Goal: Find specific page/section: Find specific page/section

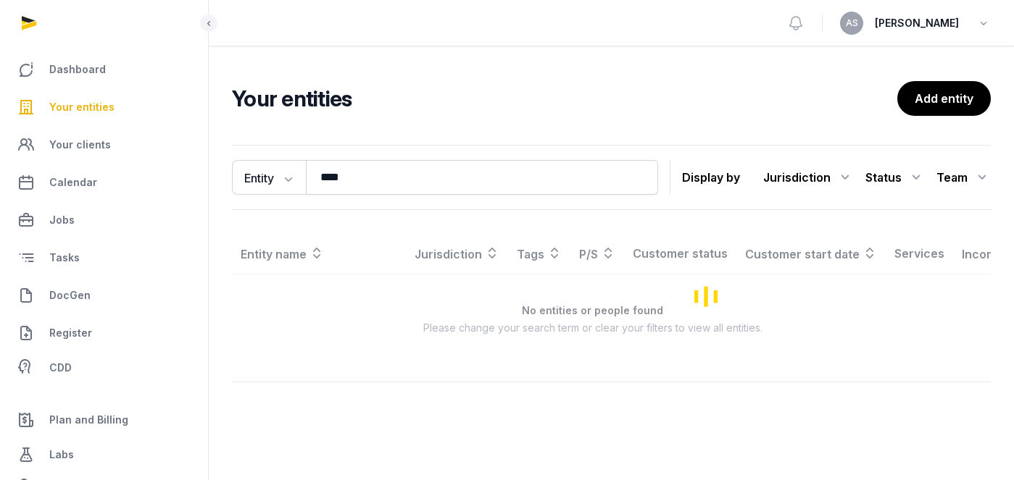
click at [105, 103] on span "Your entities" at bounding box center [81, 107] width 65 height 17
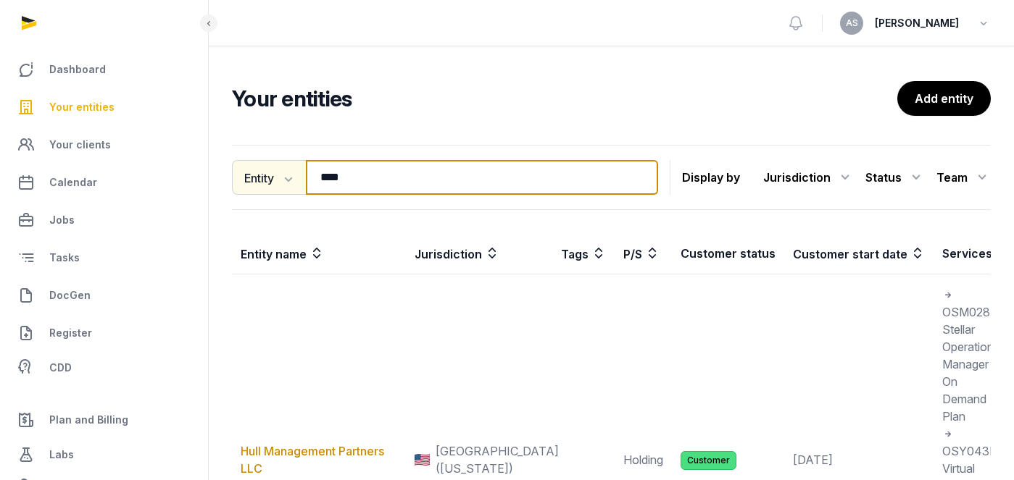
drag, startPoint x: 364, startPoint y: 183, endPoint x: 260, endPoint y: 167, distance: 104.8
click at [262, 169] on div "Entity Entity People Tags Services **** Search" at bounding box center [445, 177] width 426 height 35
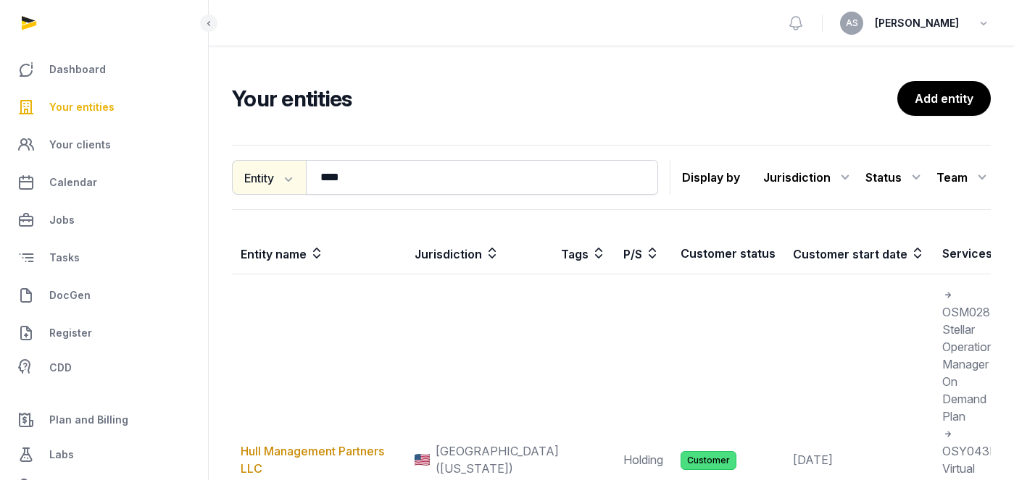
click at [260, 167] on button "Entity" at bounding box center [269, 177] width 74 height 35
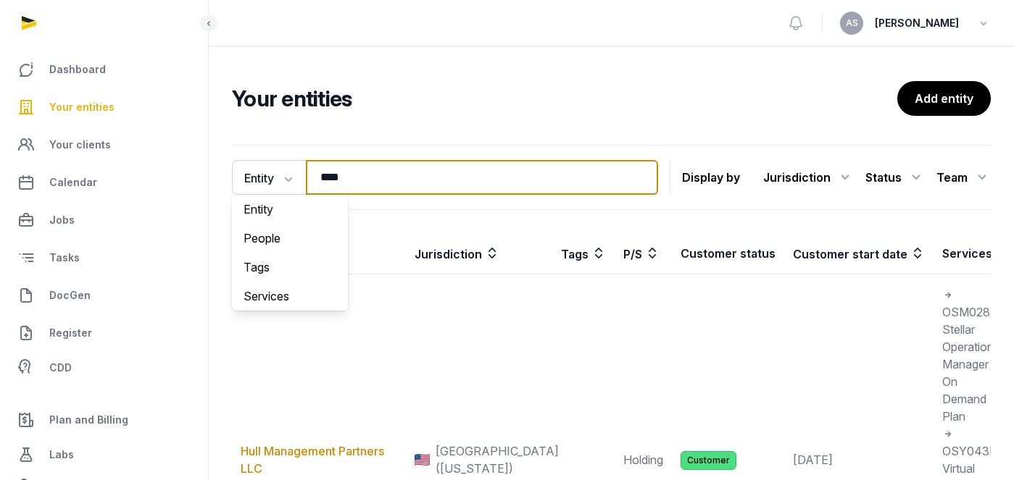
drag, startPoint x: 374, startPoint y: 180, endPoint x: 364, endPoint y: 178, distance: 10.5
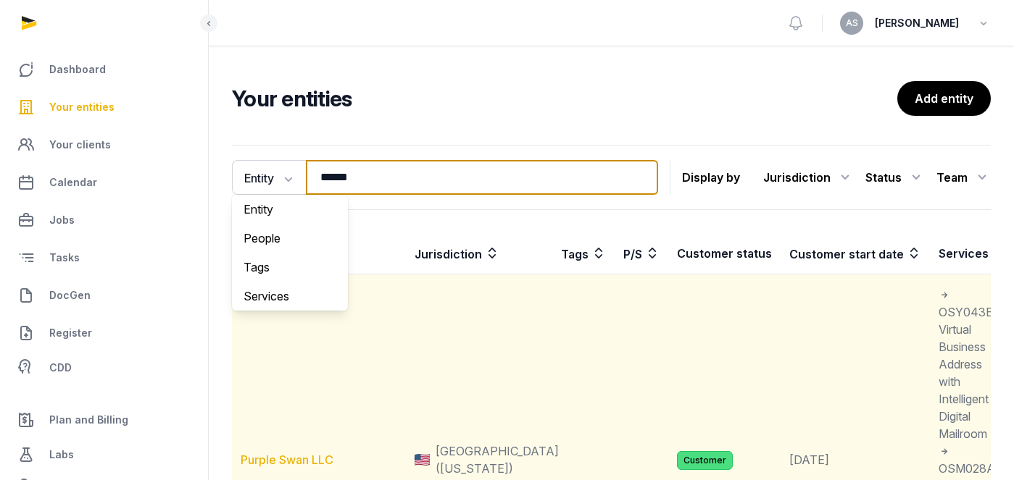
type input "******"
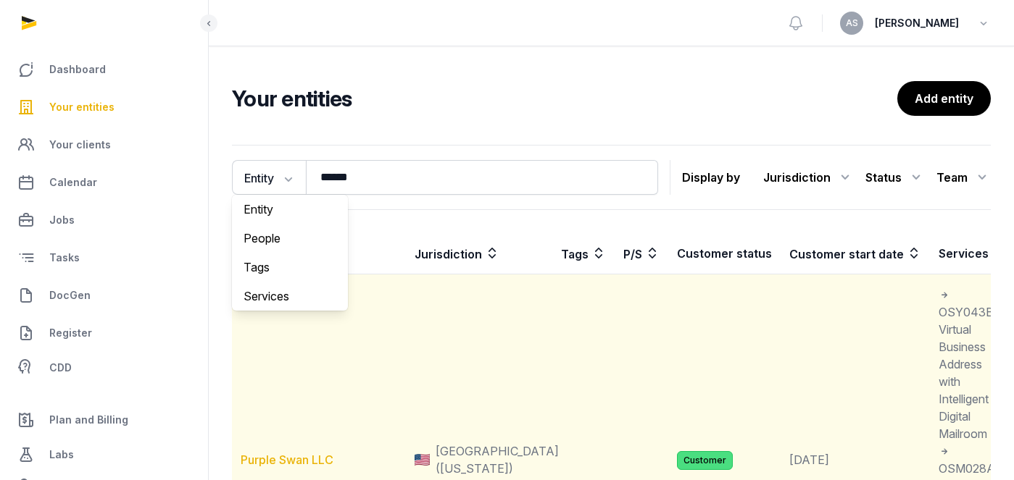
click at [320, 465] on link "Purple Swan LLC" at bounding box center [287, 460] width 93 height 14
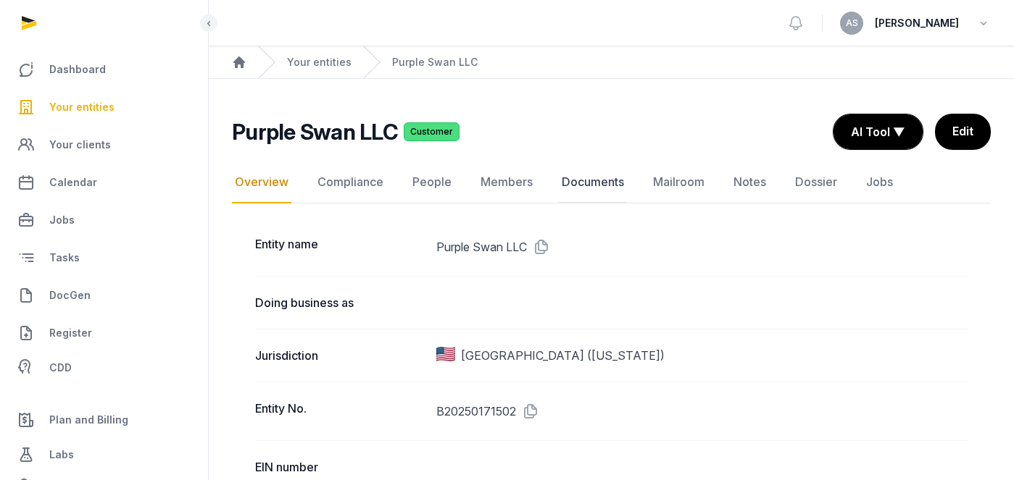
click at [599, 178] on link "Documents" at bounding box center [593, 183] width 68 height 42
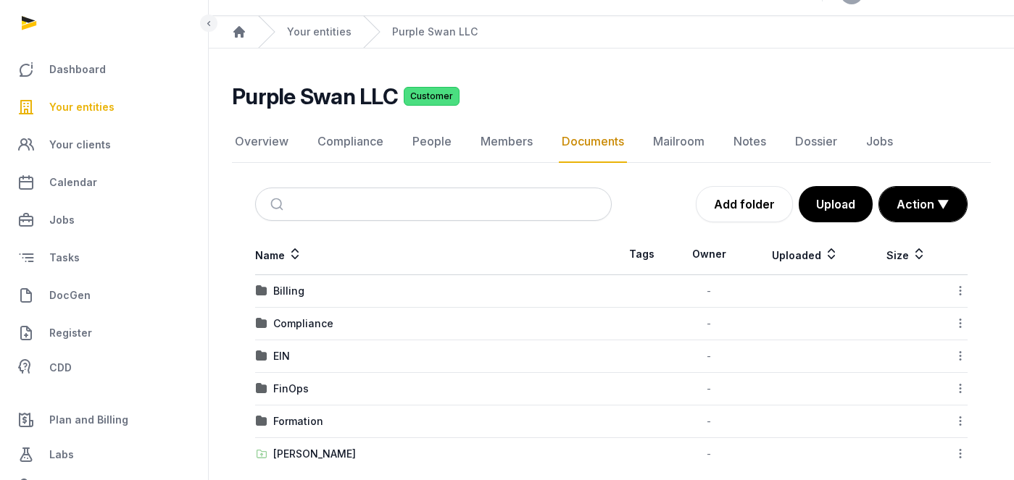
scroll to position [49, 0]
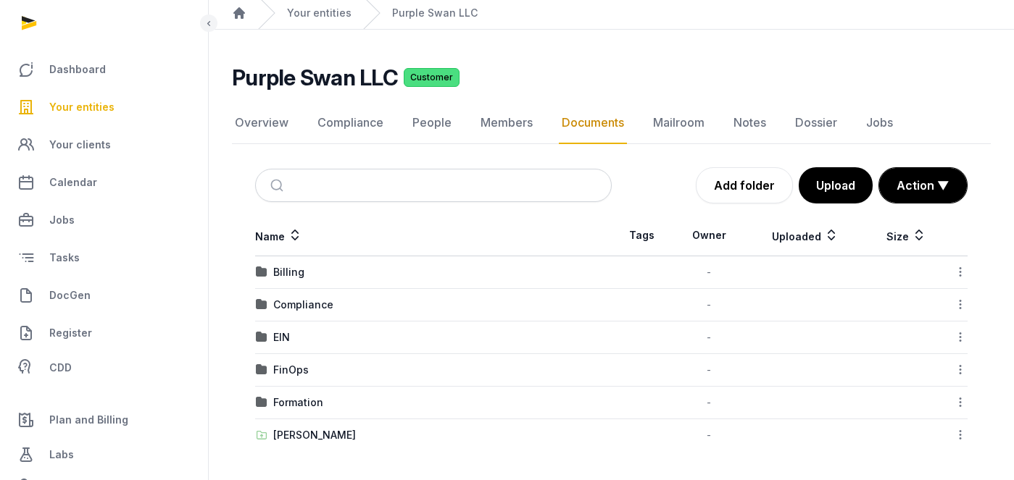
click at [281, 324] on td "EIN" at bounding box center [433, 338] width 356 height 33
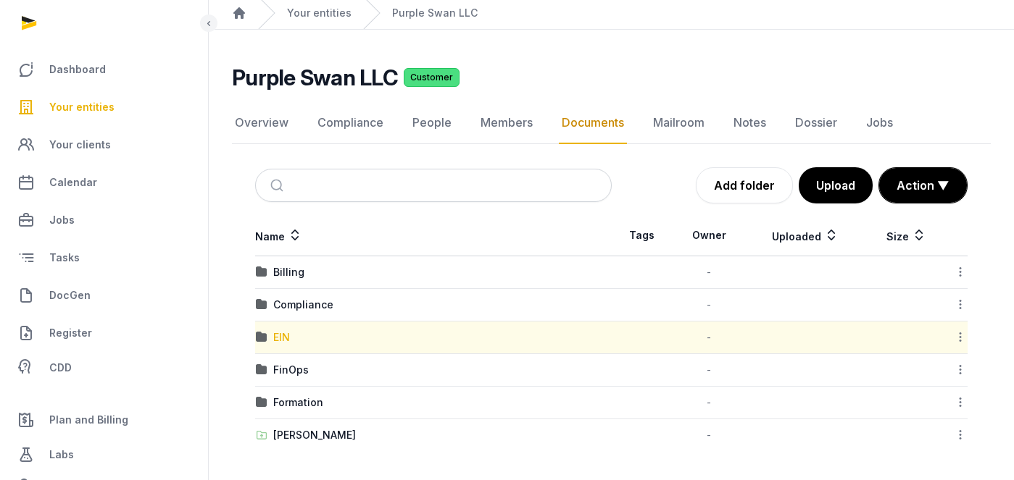
click at [280, 338] on div "EIN" at bounding box center [281, 337] width 17 height 14
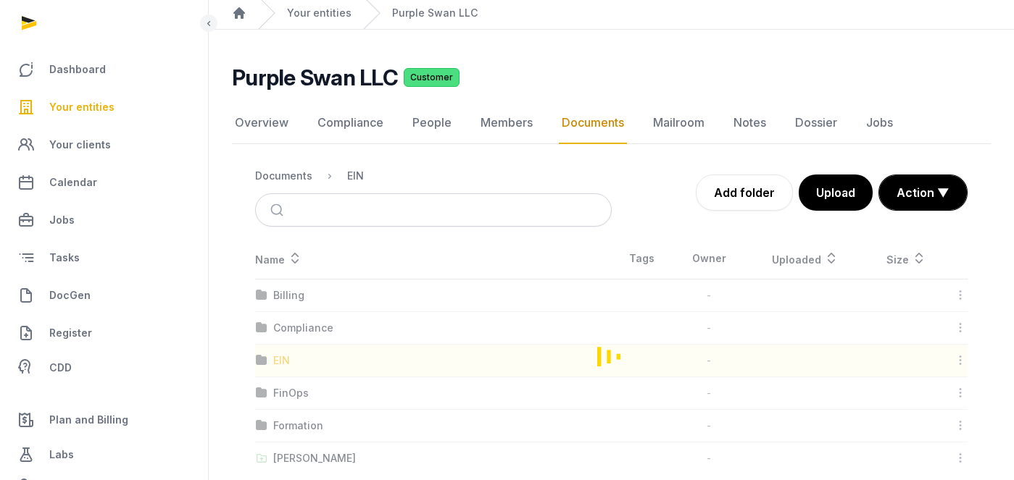
scroll to position [0, 0]
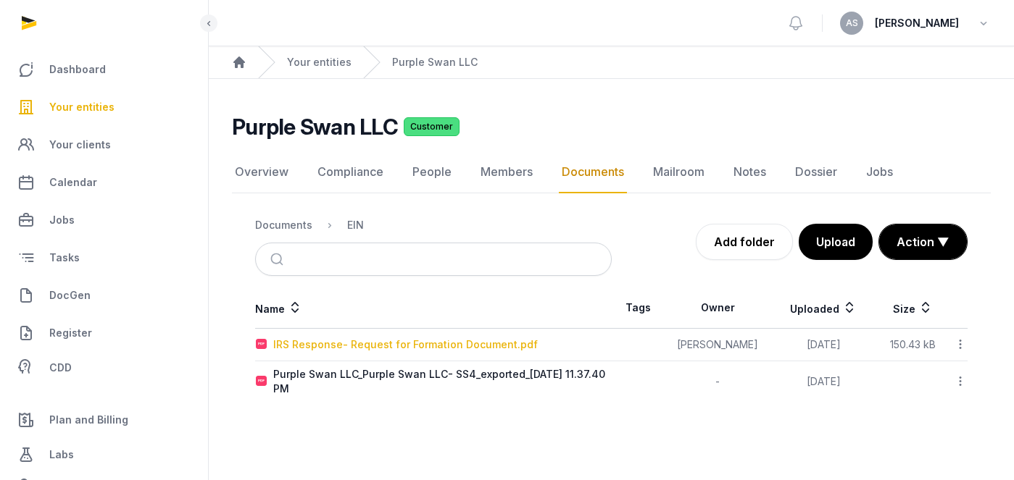
click at [338, 346] on div "IRS Response- Request for Formation Document.pdf" at bounding box center [405, 345] width 264 height 14
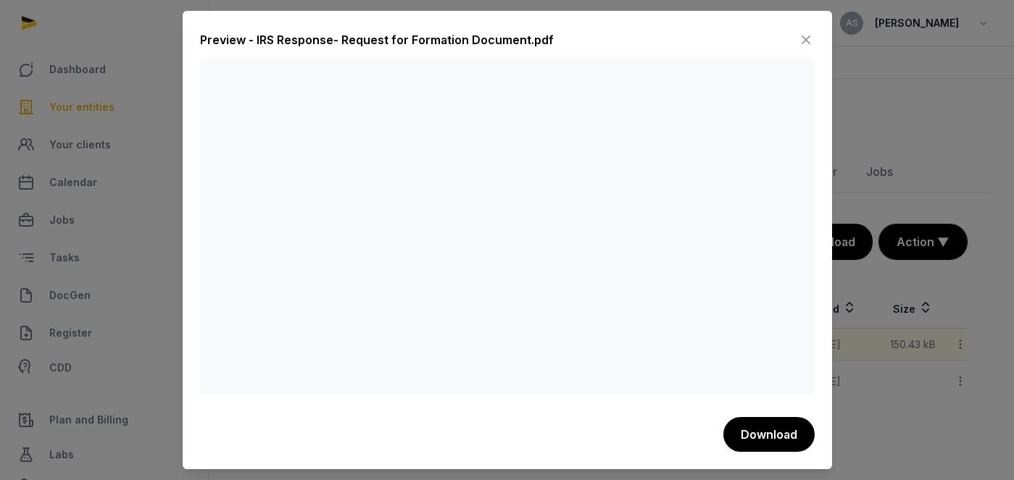
click at [806, 40] on icon at bounding box center [805, 39] width 17 height 23
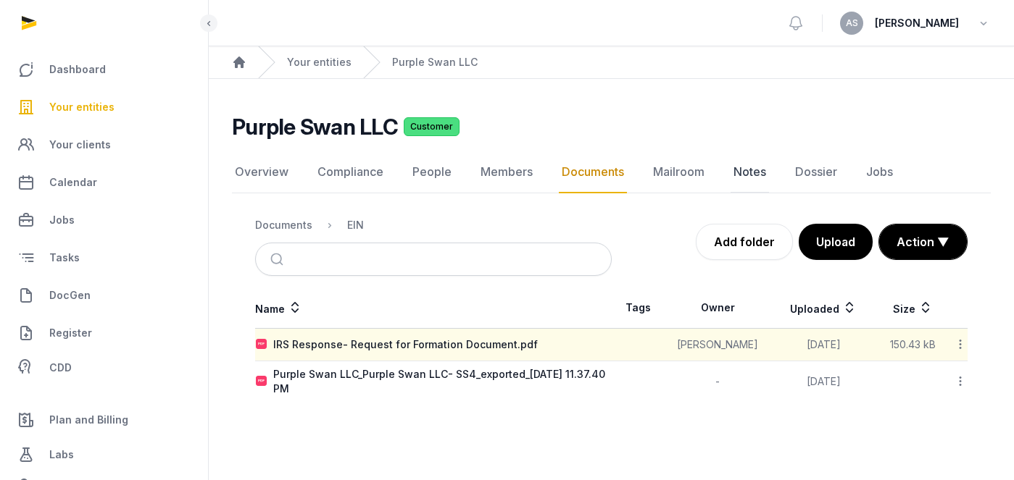
click at [735, 175] on link "Notes" at bounding box center [749, 172] width 38 height 42
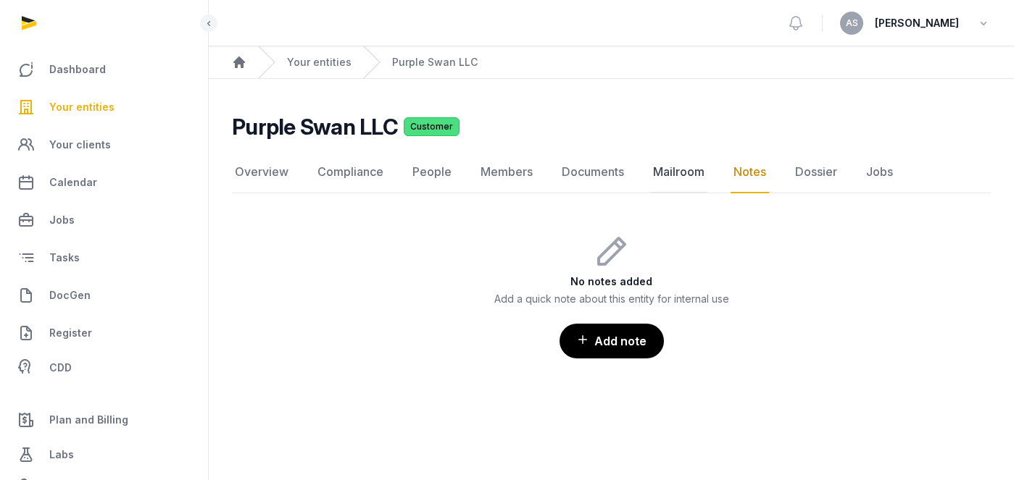
click at [694, 174] on link "Mailroom" at bounding box center [678, 172] width 57 height 42
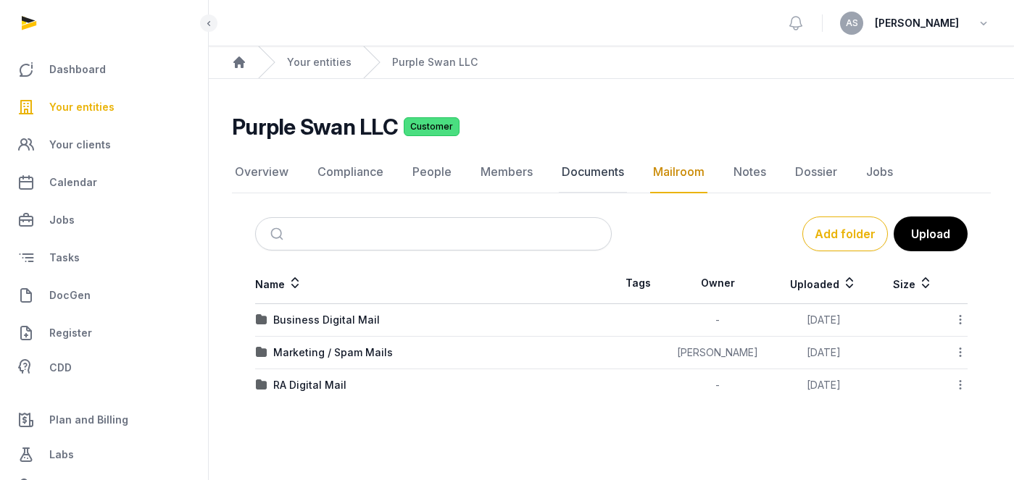
click at [576, 175] on link "Documents" at bounding box center [593, 172] width 68 height 42
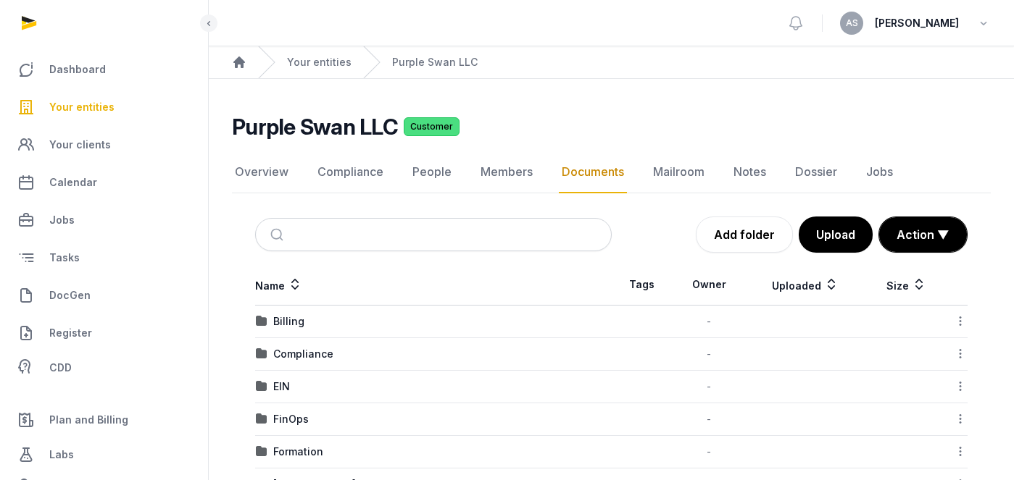
scroll to position [49, 0]
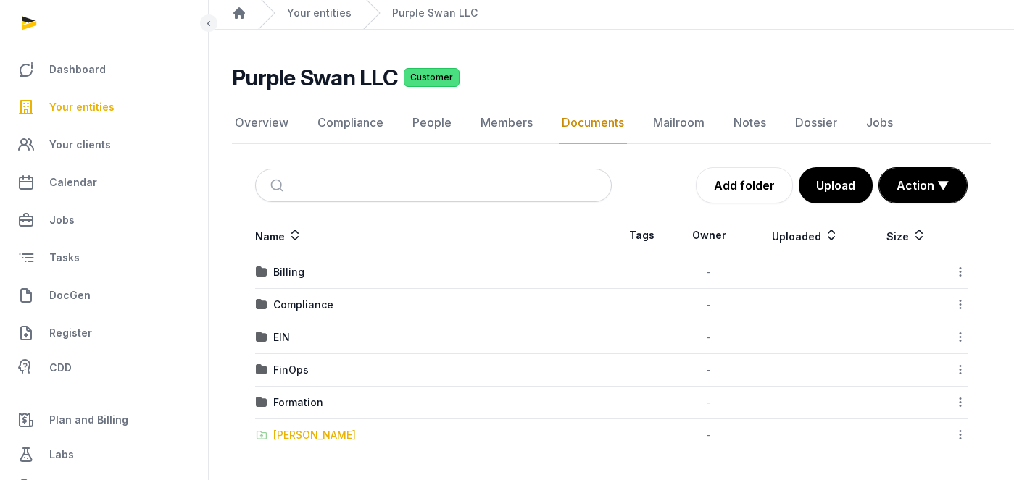
click at [299, 433] on div "[PERSON_NAME]" at bounding box center [314, 435] width 83 height 14
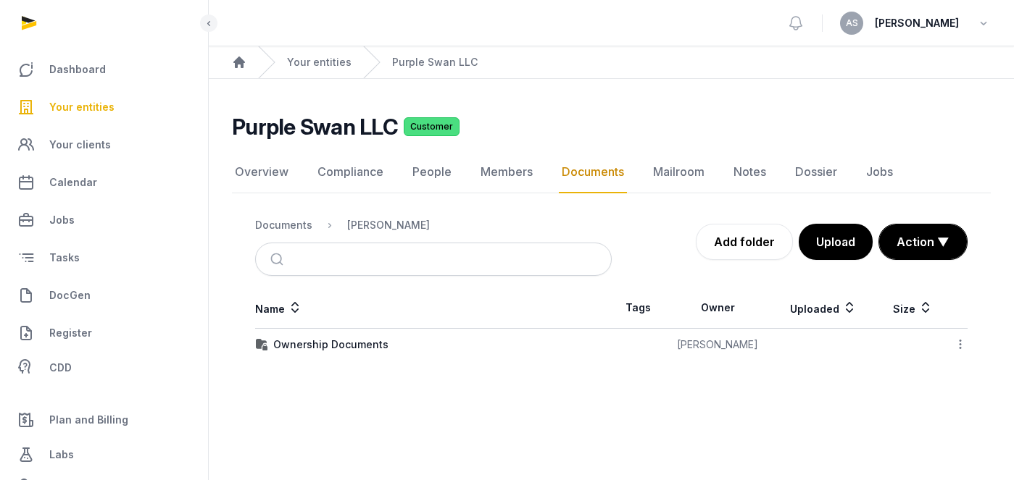
scroll to position [0, 0]
click at [348, 346] on div "Ownership Documents" at bounding box center [330, 345] width 115 height 14
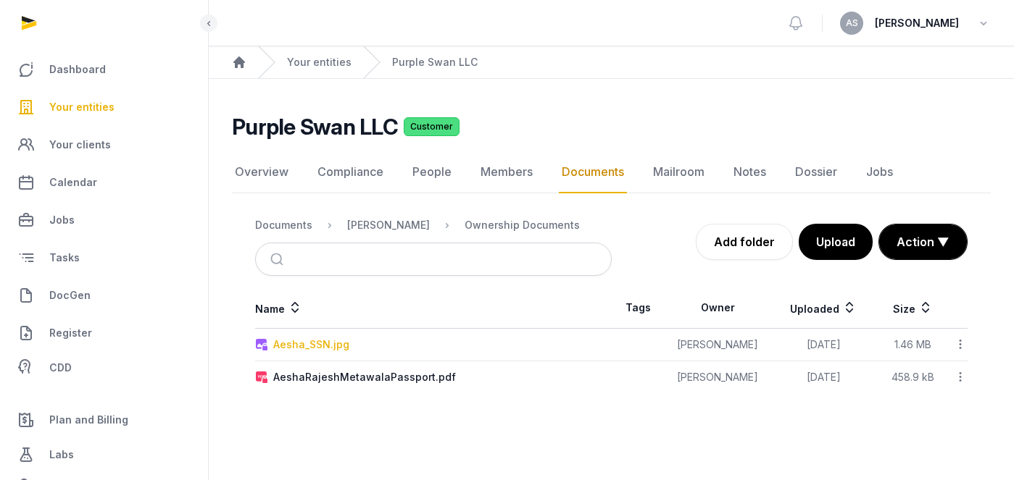
click at [339, 343] on div "Aesha_SSN.jpg" at bounding box center [311, 345] width 76 height 14
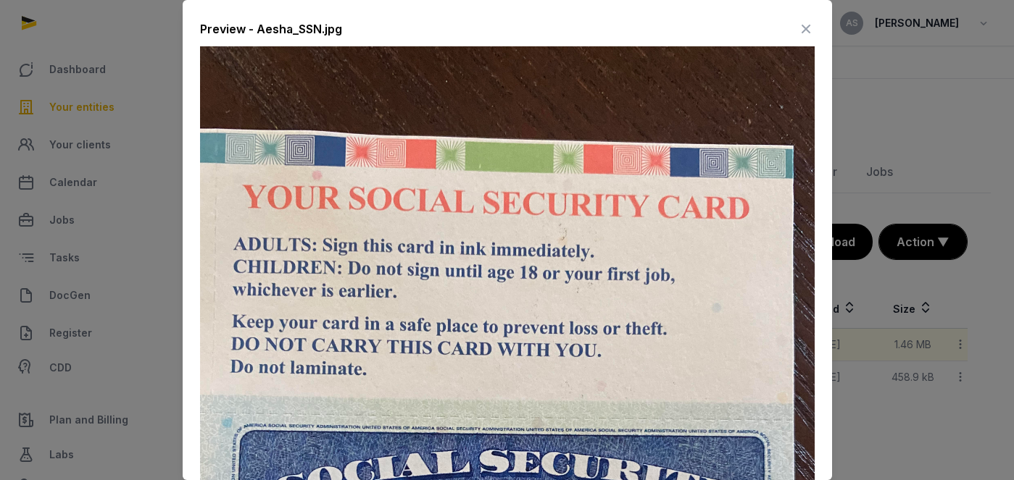
click at [814, 32] on div "Preview - Aesha_SSN.jpg Download" at bounding box center [507, 470] width 649 height 941
click at [805, 16] on div "Preview - Aesha_SSN.jpg Download" at bounding box center [507, 470] width 649 height 941
click at [805, 36] on icon at bounding box center [805, 28] width 17 height 23
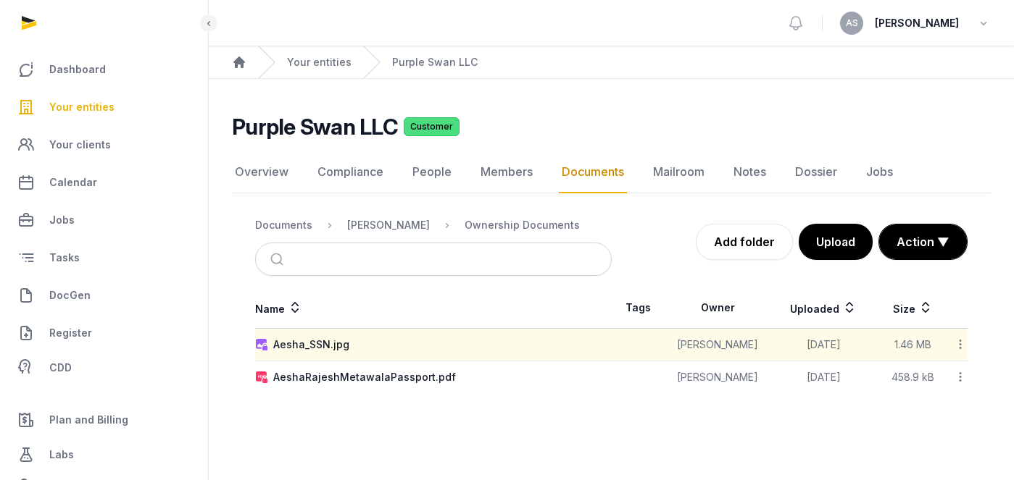
click at [70, 95] on link "Your entities" at bounding box center [104, 107] width 185 height 35
